Goal: Task Accomplishment & Management: Manage account settings

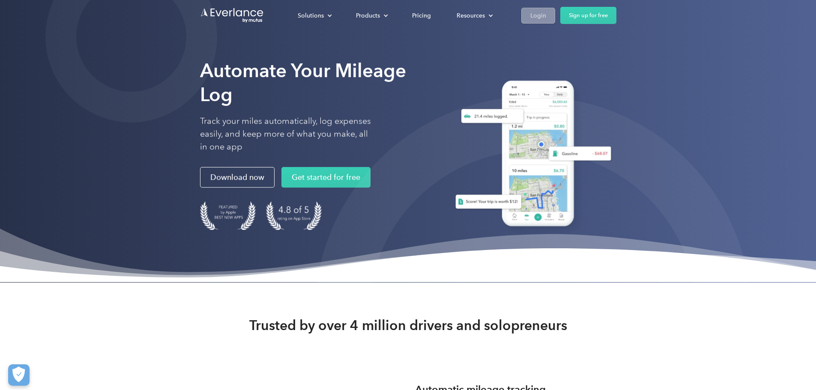
click at [546, 19] on div "Login" at bounding box center [538, 15] width 16 height 11
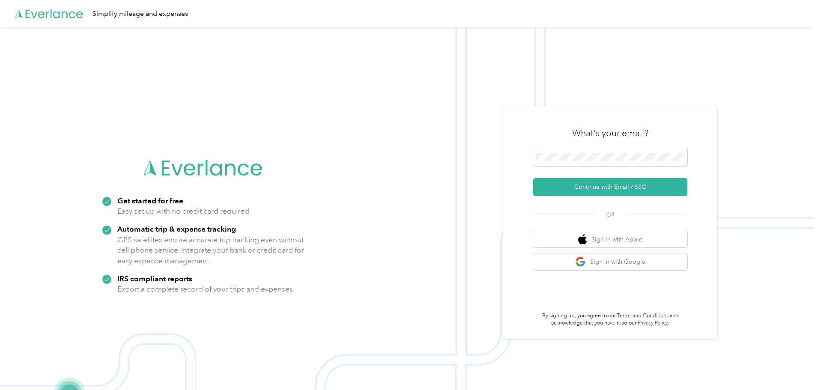
click at [574, 147] on div "What's your email?" at bounding box center [610, 133] width 154 height 30
click at [595, 190] on button "Continue with Email / SSO" at bounding box center [610, 187] width 154 height 18
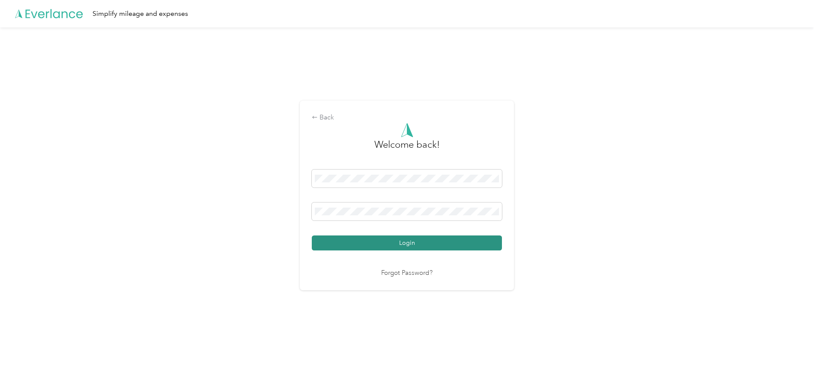
click at [422, 247] on button "Login" at bounding box center [407, 243] width 190 height 15
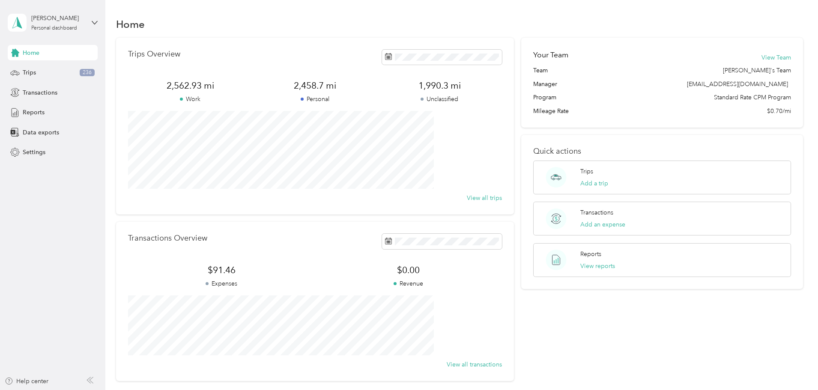
click at [799, 66] on div "Trips Overview 2,562.93 mi Work 2,458.7 mi Personal 1,990.3 mi Unclassified Vie…" at bounding box center [460, 210] width 688 height 344
click at [43, 71] on div "Trips 236" at bounding box center [53, 72] width 90 height 15
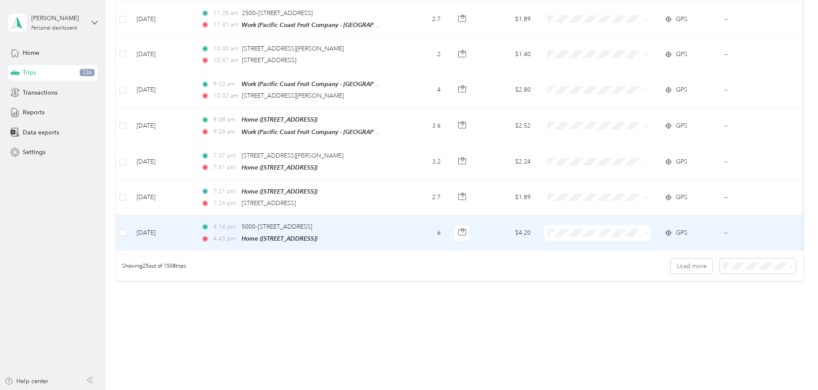
scroll to position [790, 0]
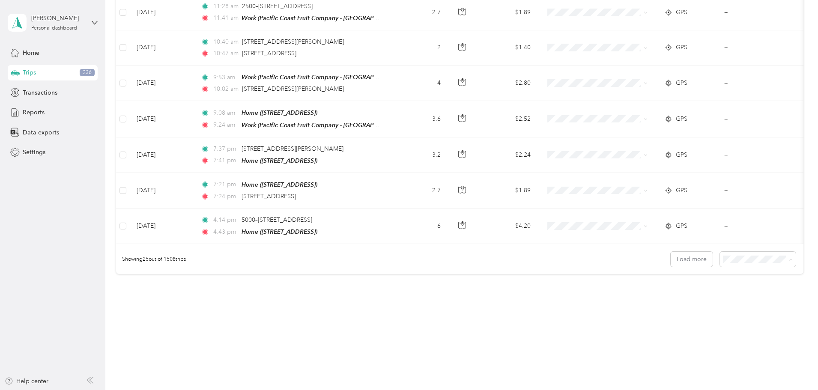
click at [697, 299] on span "100 per load" at bounding box center [684, 302] width 35 height 7
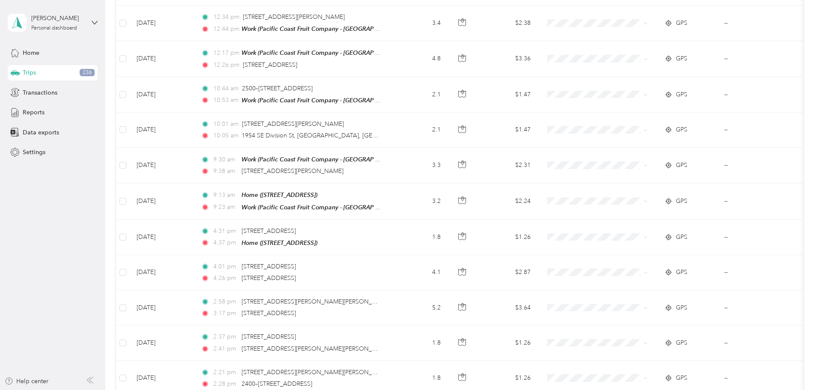
scroll to position [2632, 0]
